Goal: Task Accomplishment & Management: Use online tool/utility

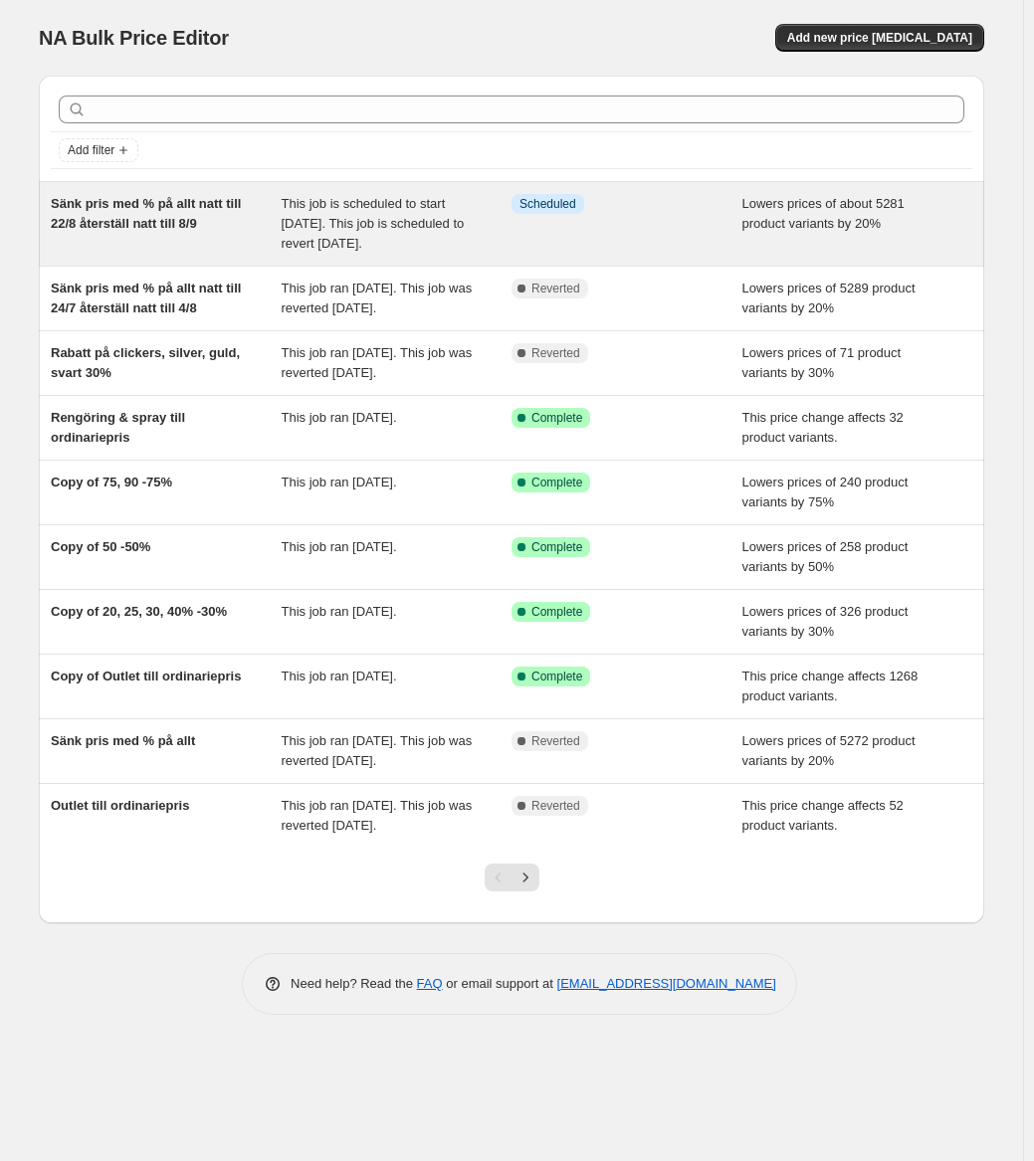
click at [171, 215] on span "Sänk pris med % på allt natt till 22/8 återställ natt till 8/9" at bounding box center [146, 213] width 190 height 35
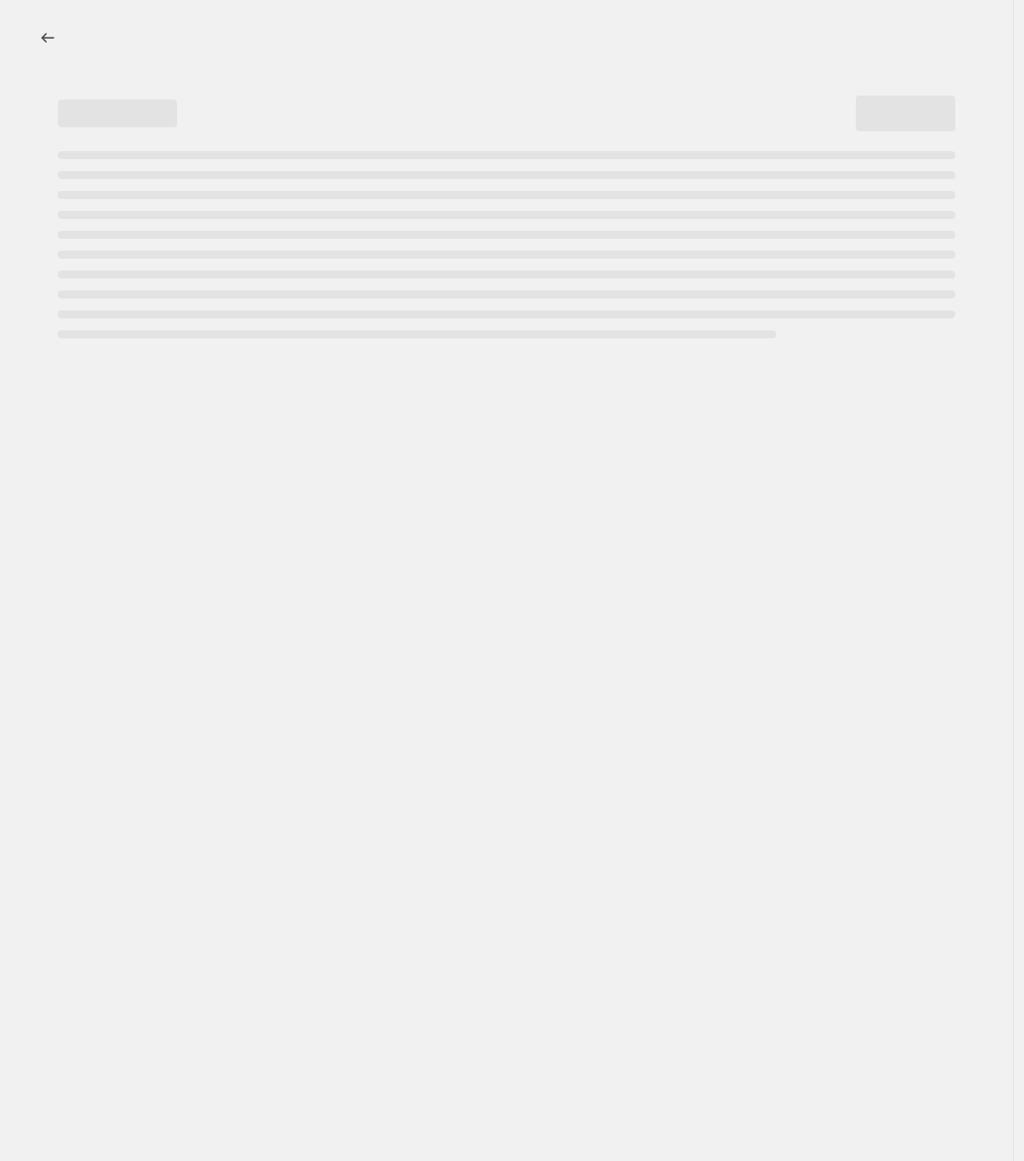
select select "percentage"
select select "no_change"
select select "not_equal"
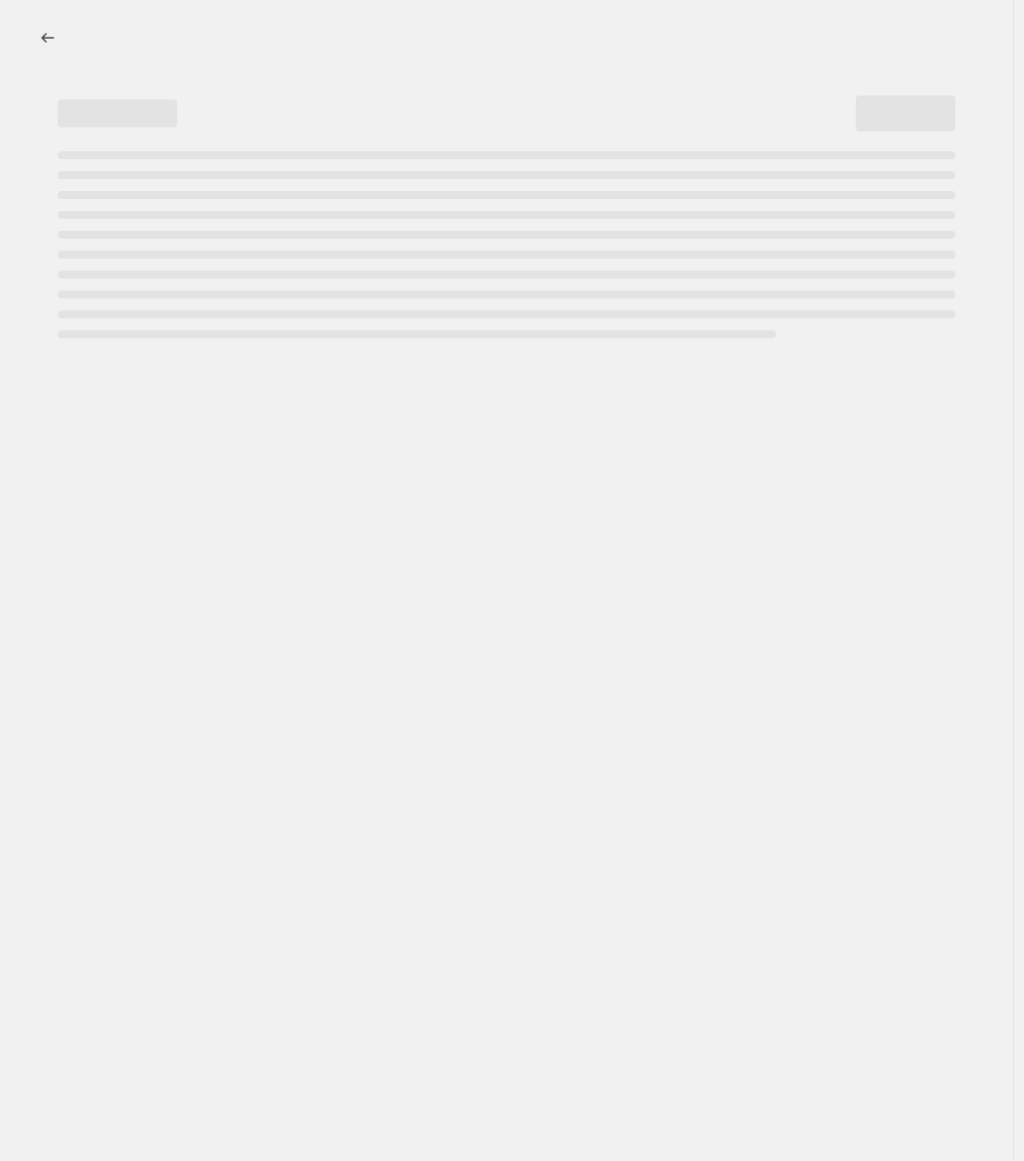
select select "not_equal"
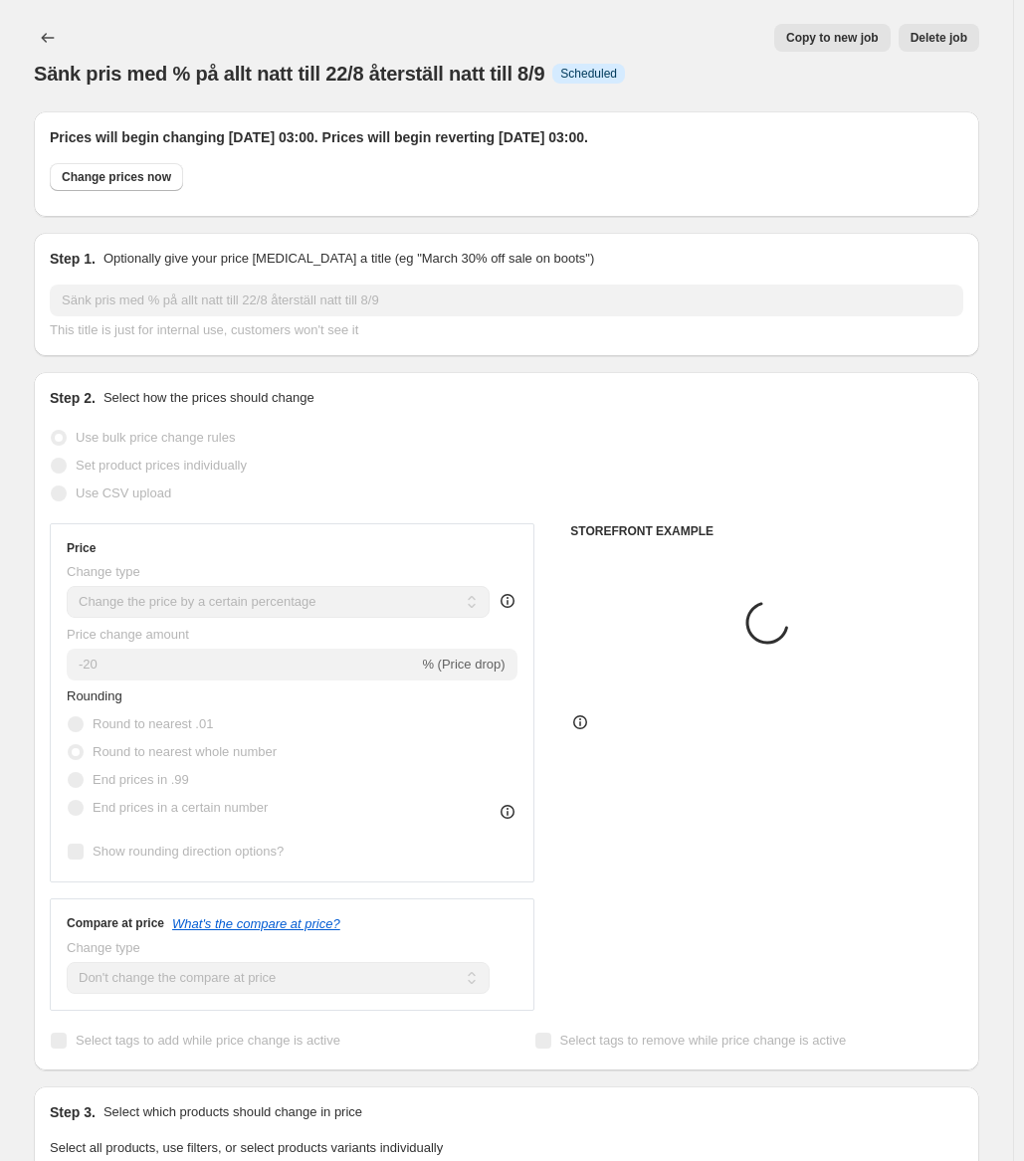
select select "collection"
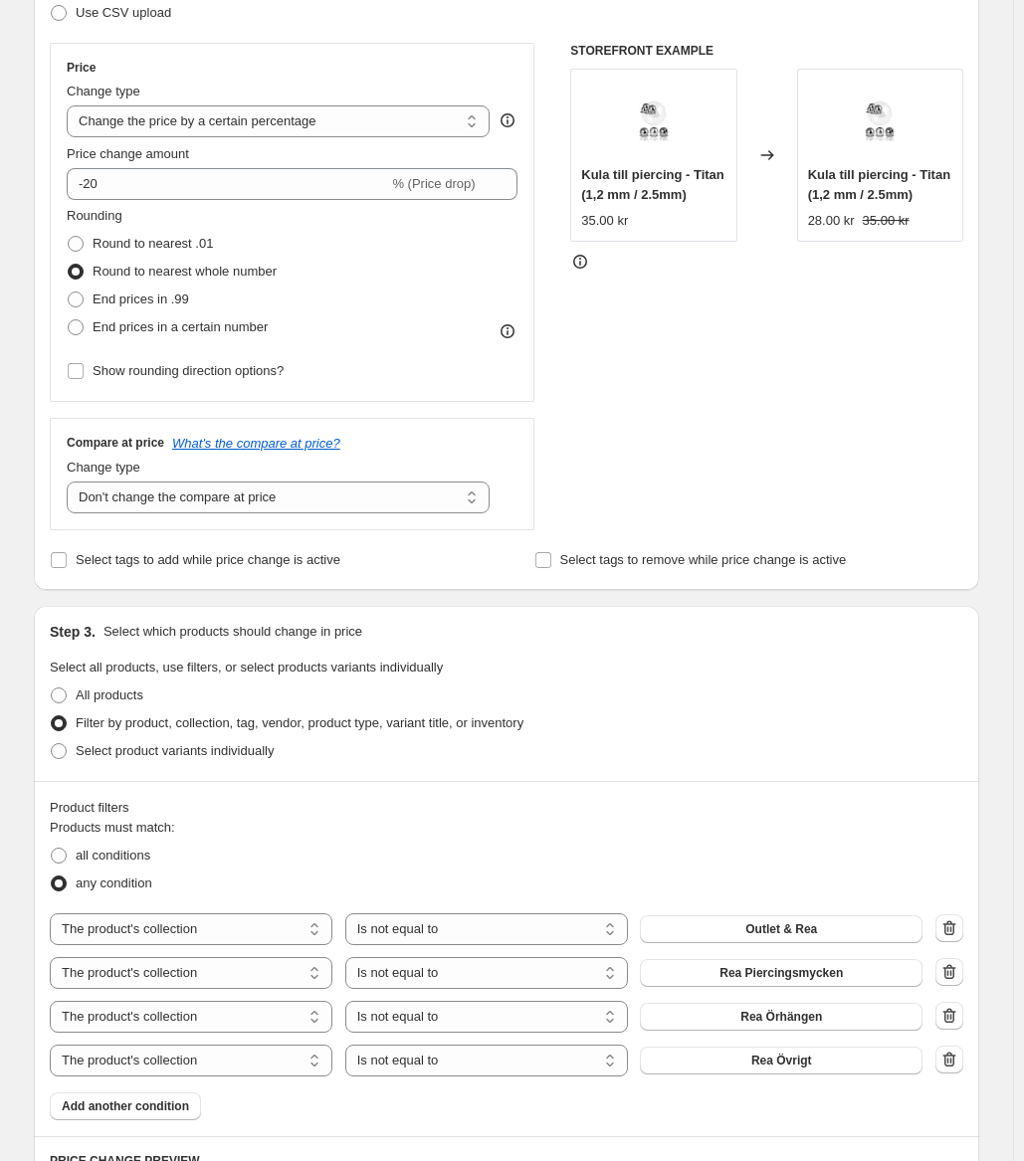
scroll to position [796, 0]
